Goal: Task Accomplishment & Management: Manage account settings

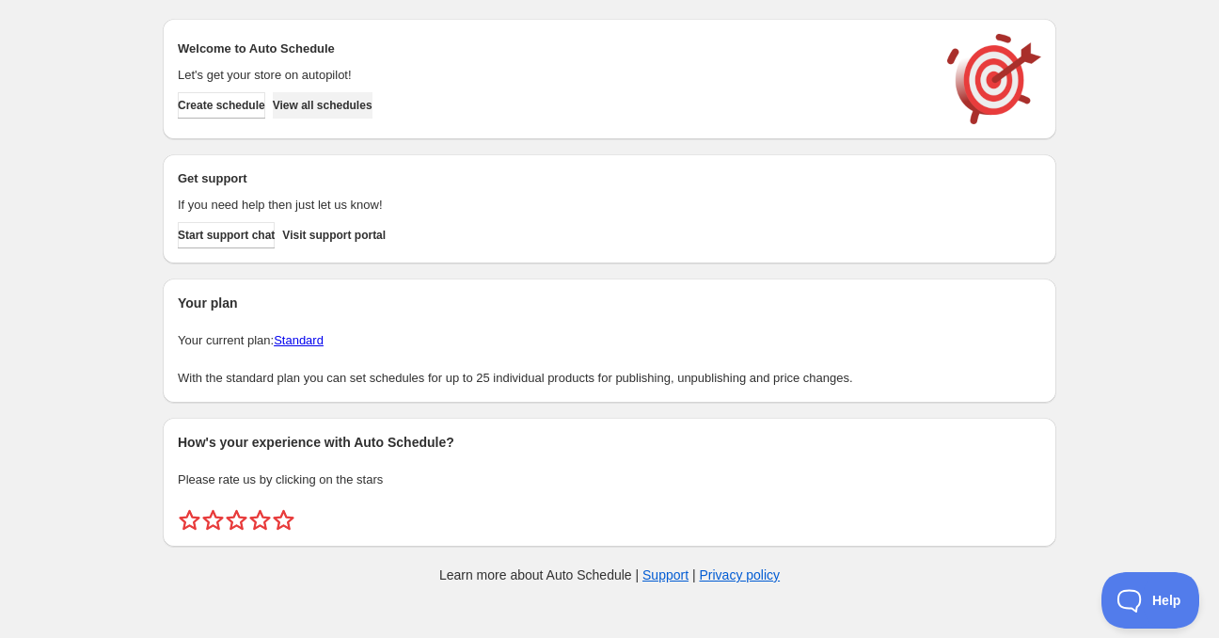
click at [321, 104] on span "View all schedules" at bounding box center [323, 105] width 100 height 15
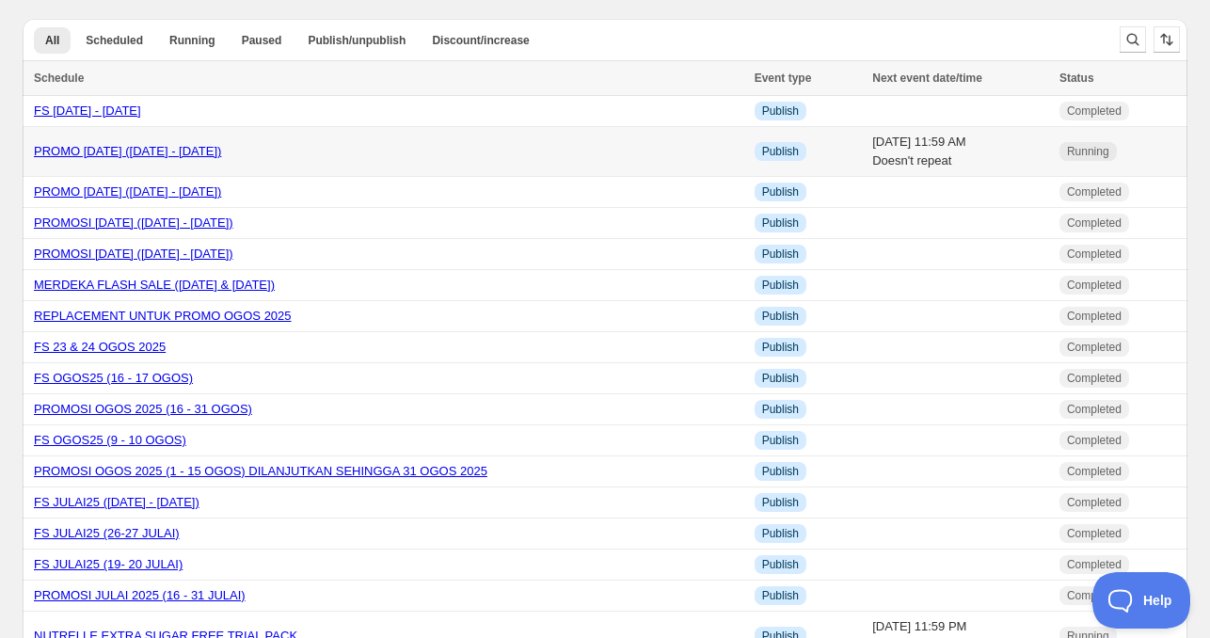
click at [175, 153] on link "PROMO [DATE] ([DATE] - [DATE])" at bounding box center [127, 151] width 187 height 14
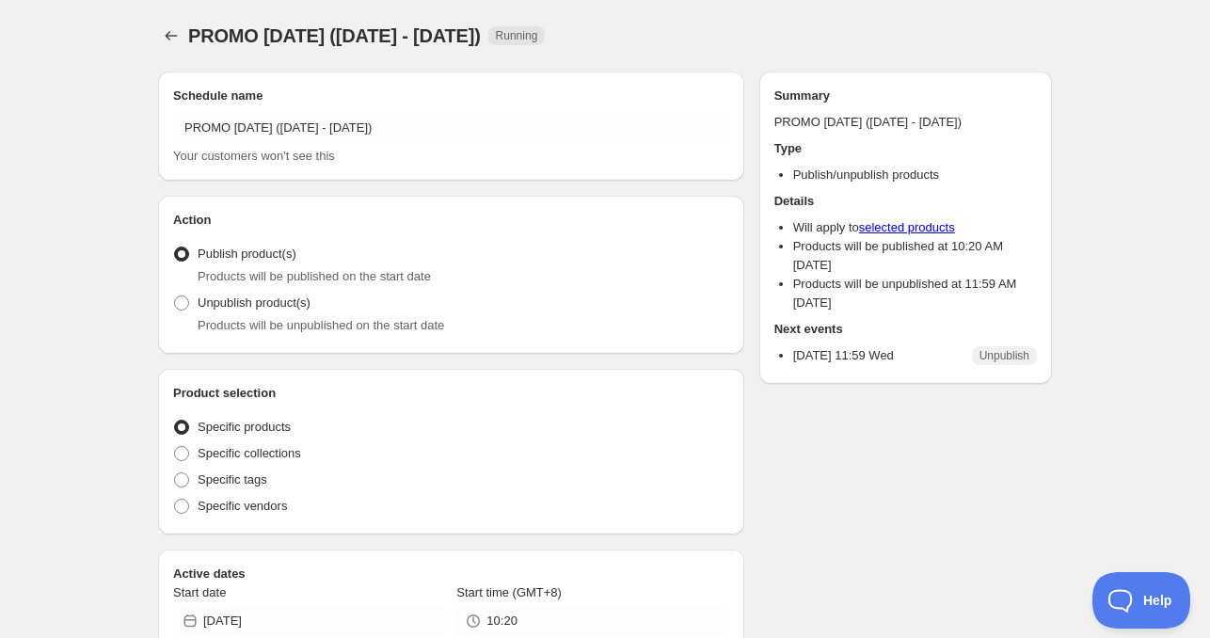
radio input "true"
checkbox input "true"
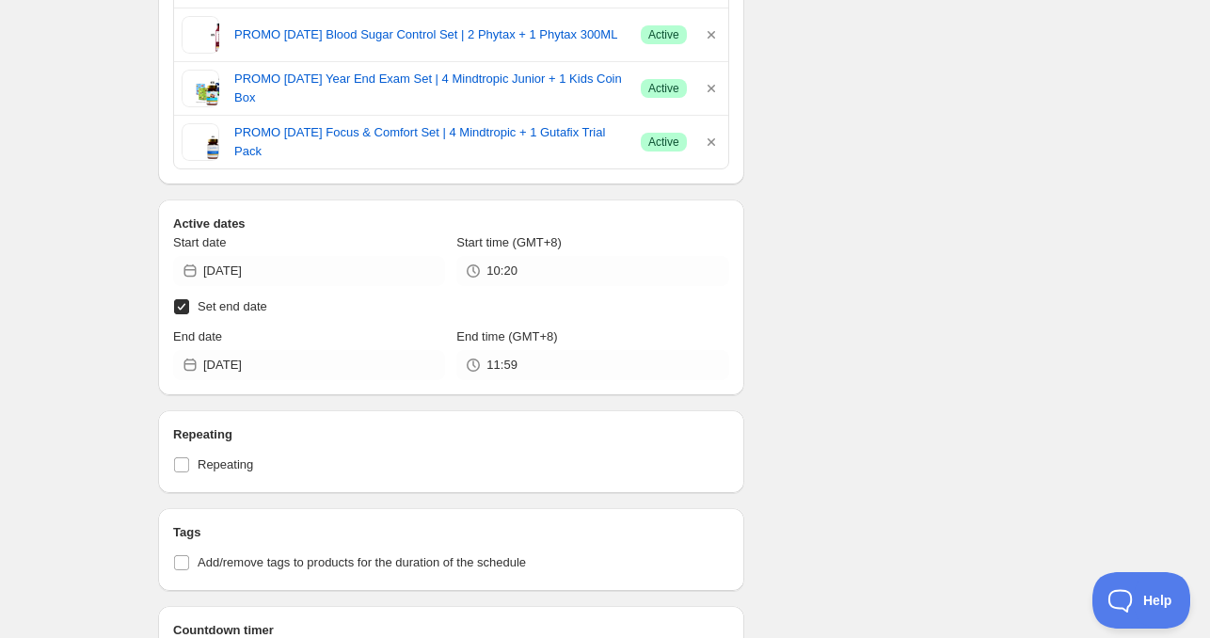
scroll to position [1035, 0]
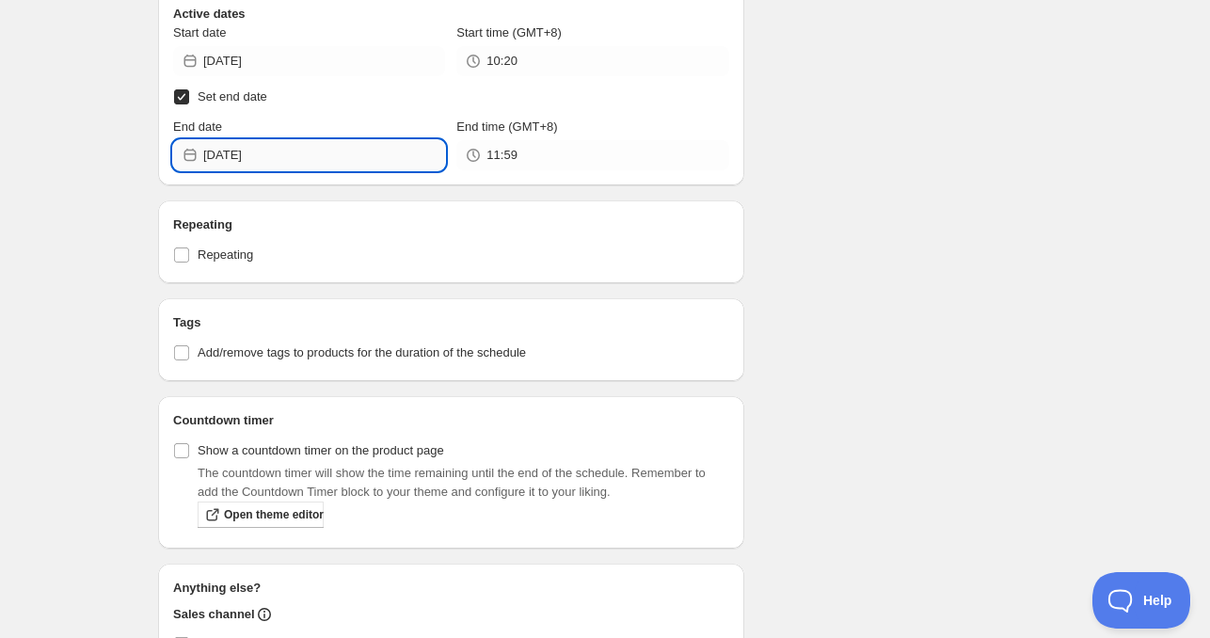
click at [240, 153] on input "[DATE]" at bounding box center [324, 155] width 242 height 30
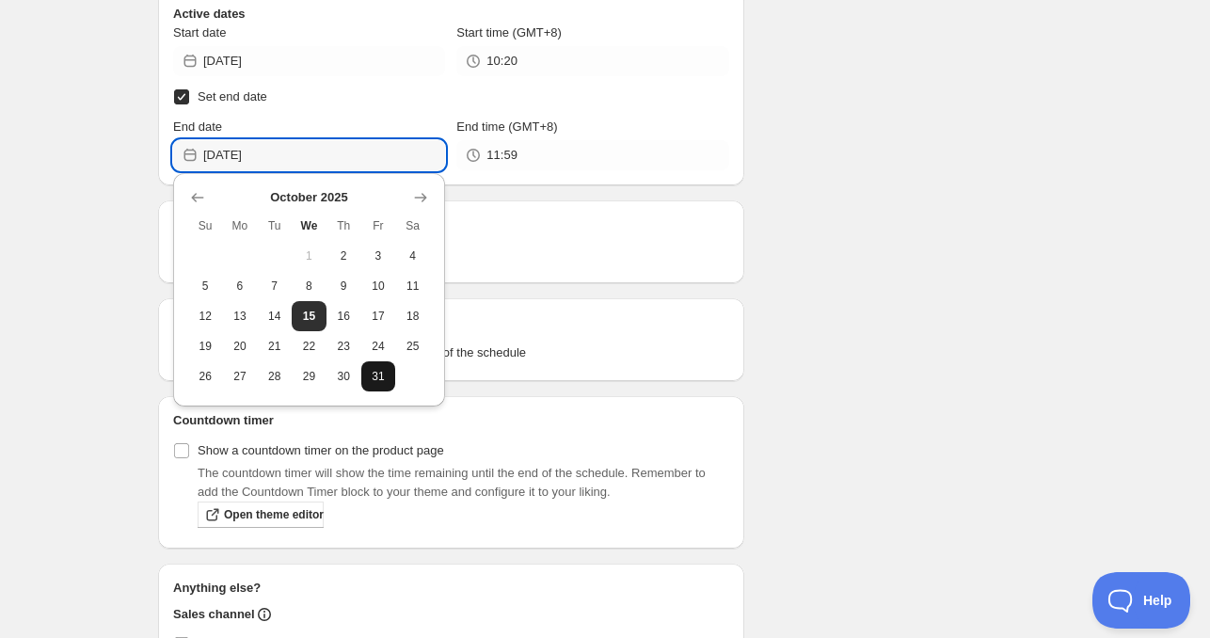
click at [376, 377] on span "31" at bounding box center [379, 376] width 20 height 15
type input "[DATE]"
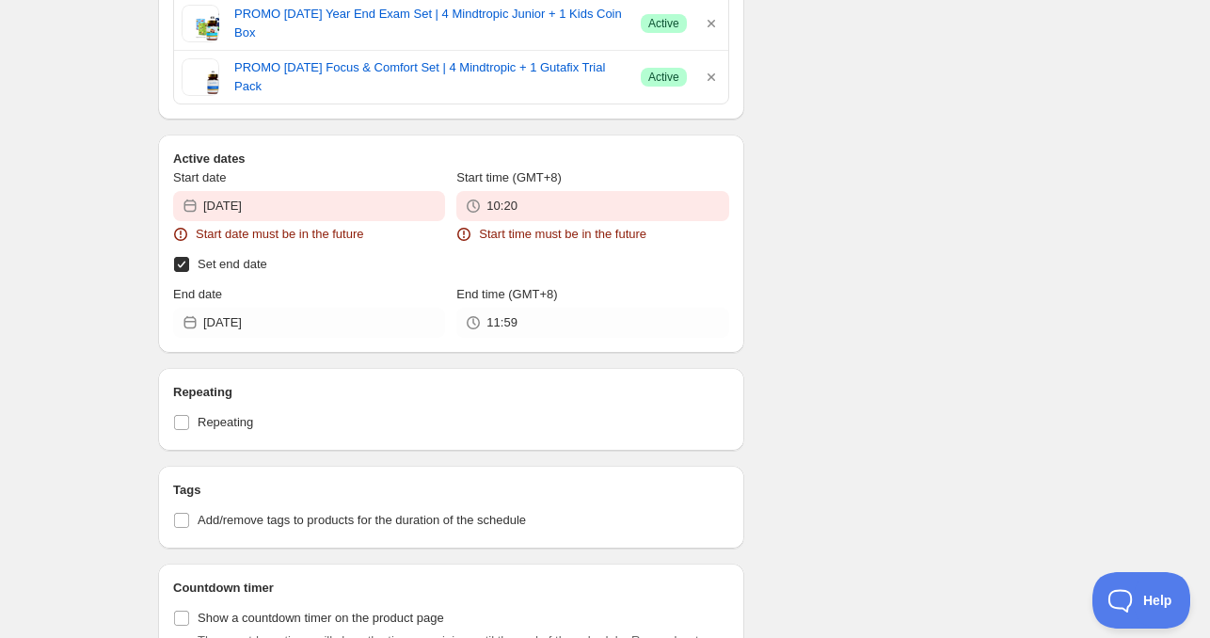
scroll to position [1180, 0]
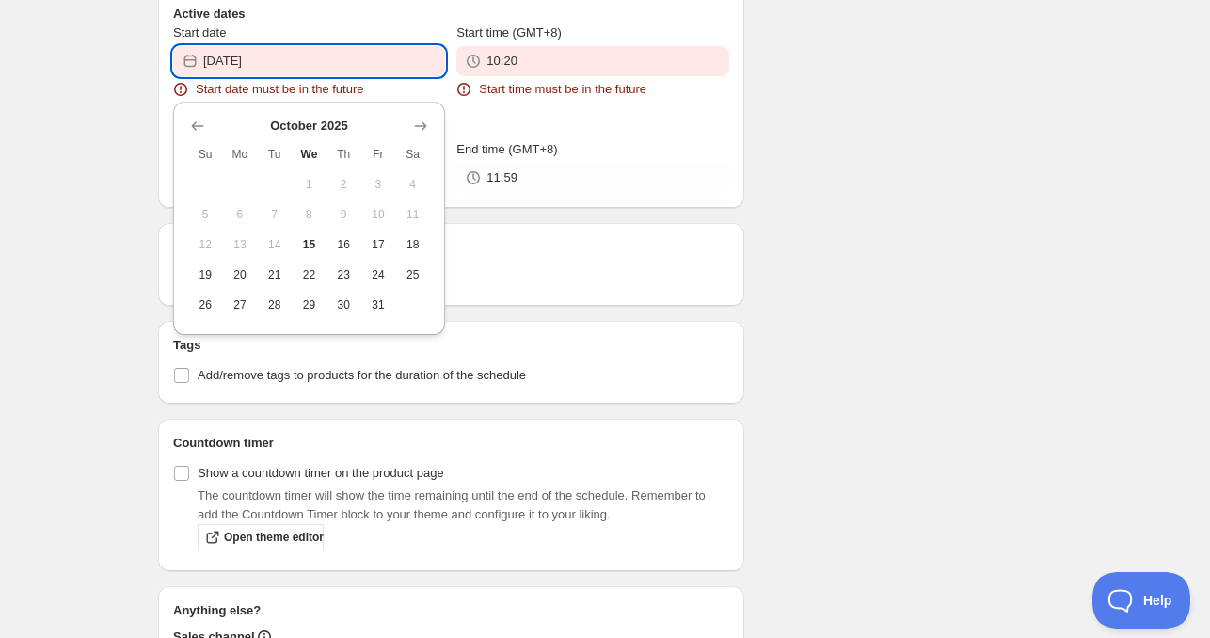
click at [295, 58] on input "[DATE]" at bounding box center [324, 61] width 242 height 30
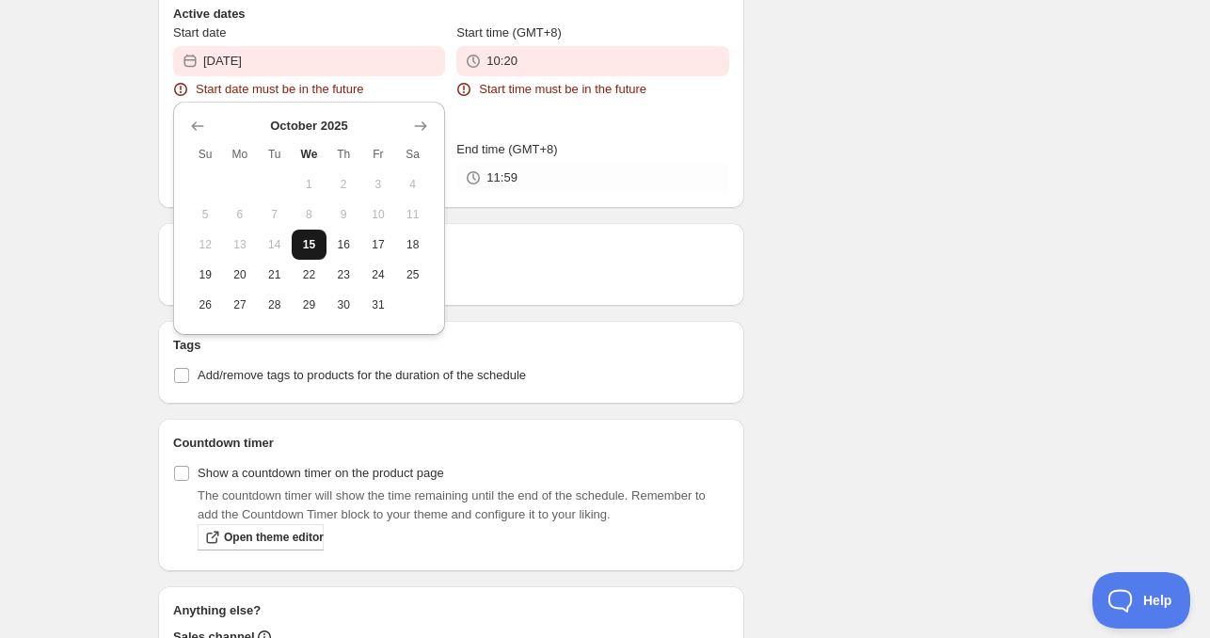
click at [310, 247] on span "15" at bounding box center [309, 244] width 20 height 15
type input "[DATE]"
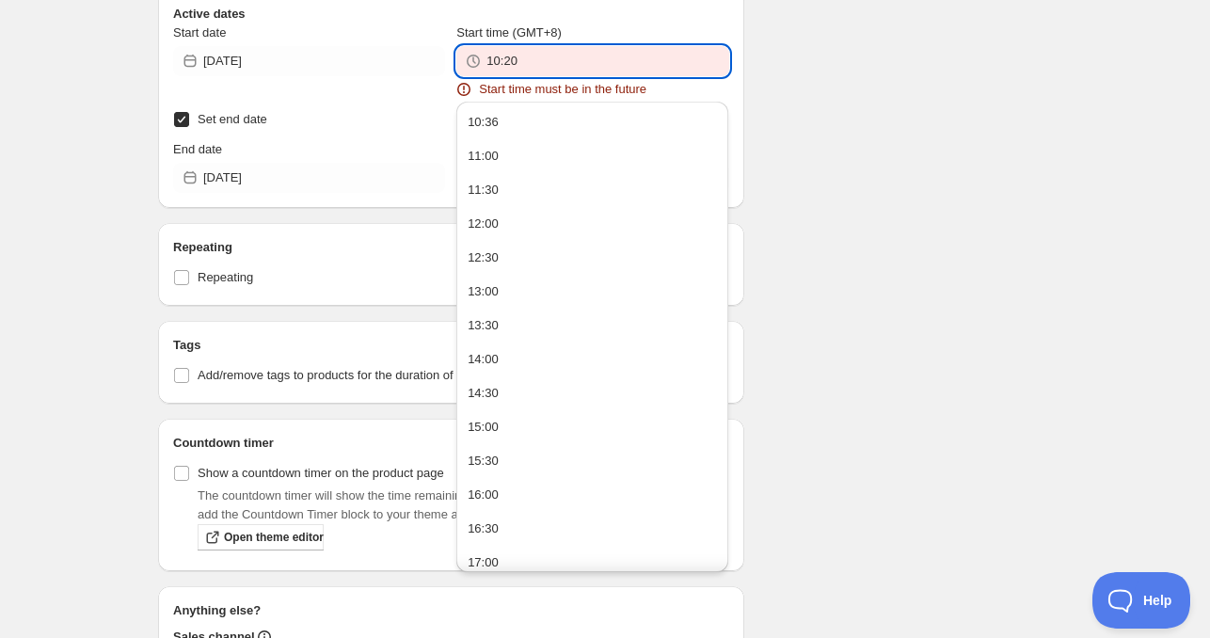
click at [544, 57] on input "10:20" at bounding box center [607, 61] width 242 height 30
click at [521, 130] on button "10:36" at bounding box center [592, 122] width 261 height 30
type input "10:36"
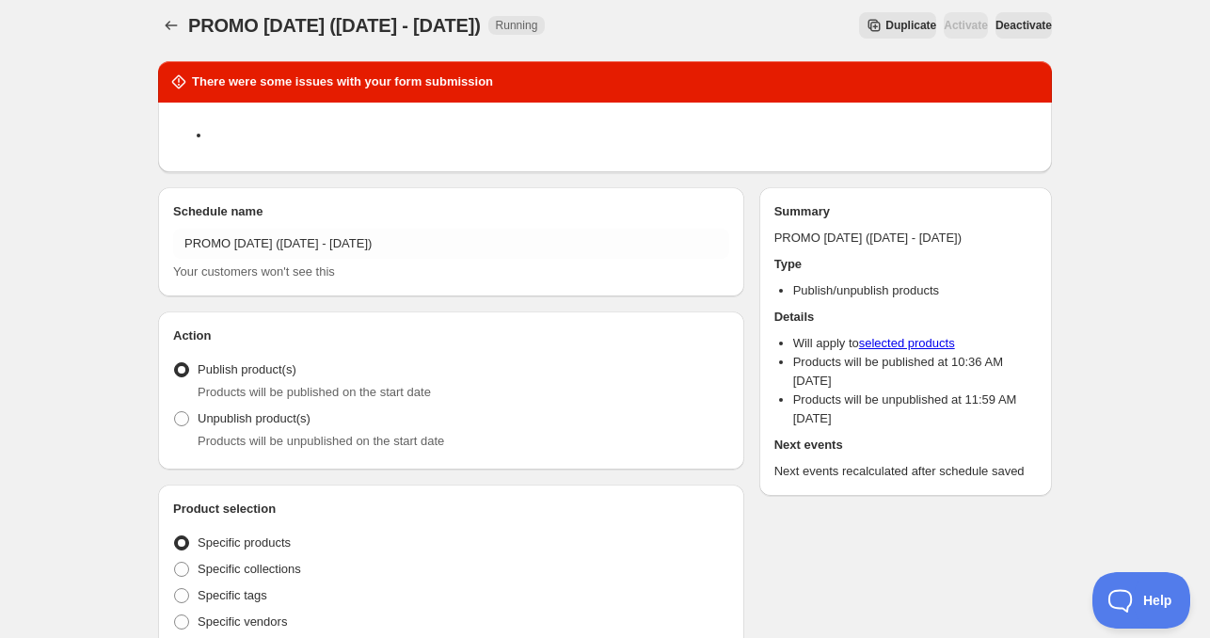
scroll to position [0, 0]
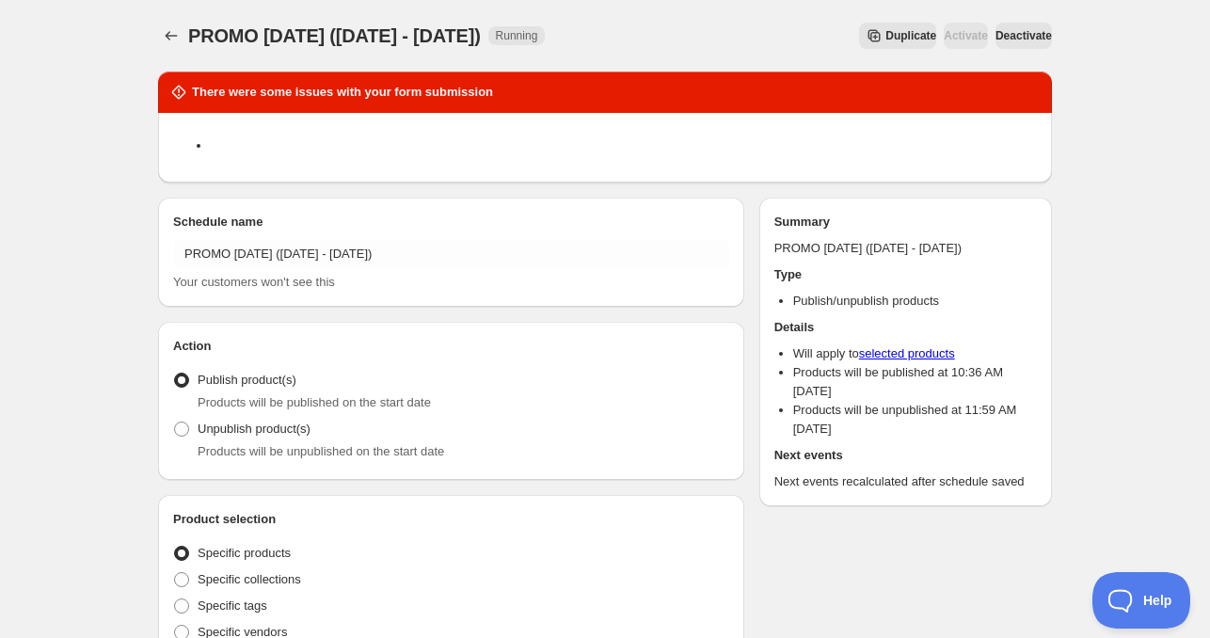
click at [995, 34] on span "Deactivate" at bounding box center [1023, 35] width 56 height 15
click at [944, 36] on span "Activate" at bounding box center [966, 35] width 44 height 15
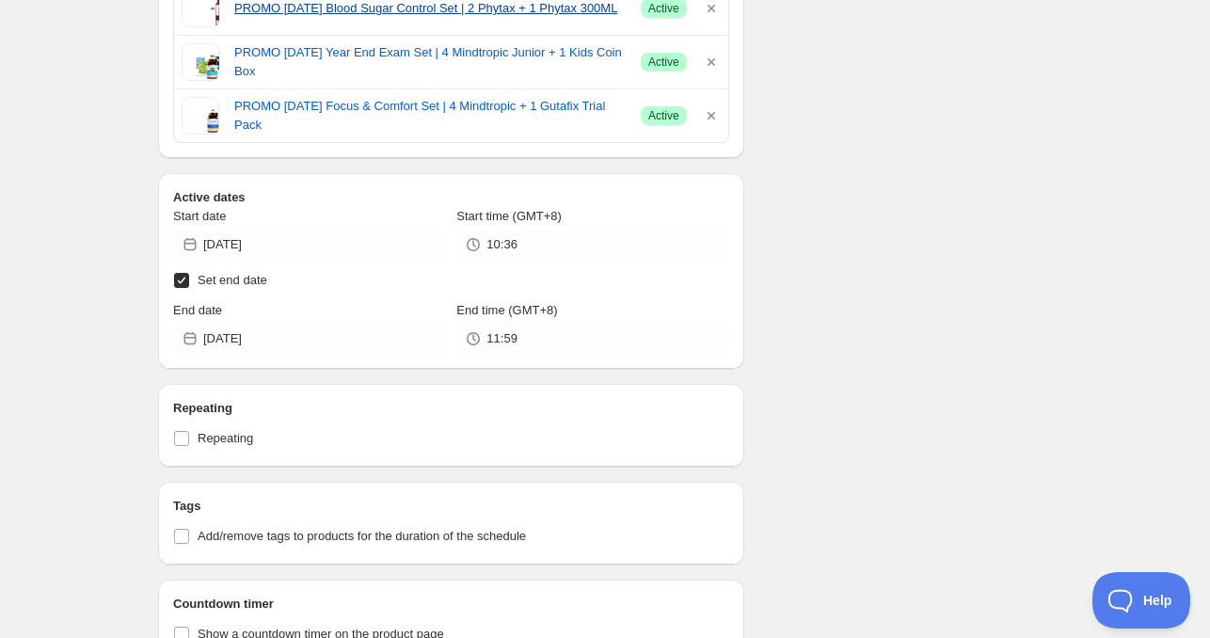
scroll to position [1035, 0]
